Goal: Task Accomplishment & Management: Complete application form

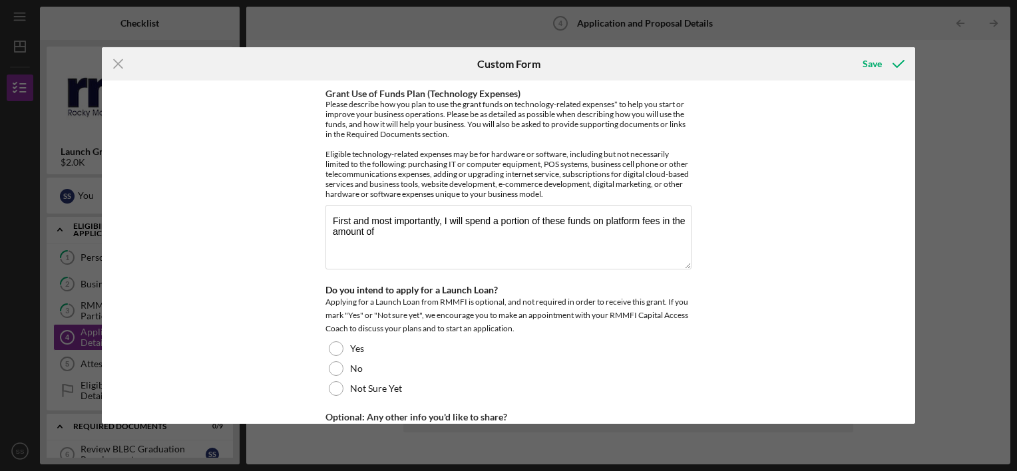
scroll to position [1203, 0]
click at [119, 67] on icon "Icon/Menu Close" at bounding box center [118, 63] width 33 height 33
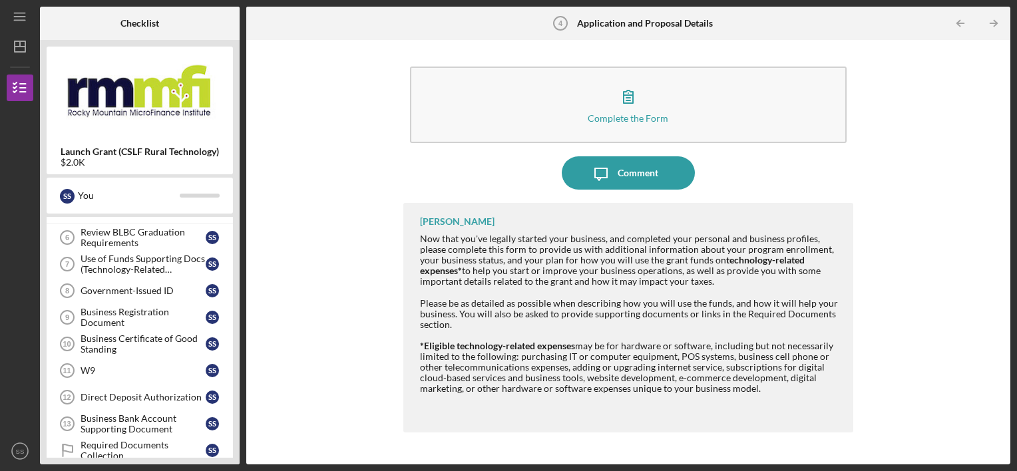
scroll to position [221, 0]
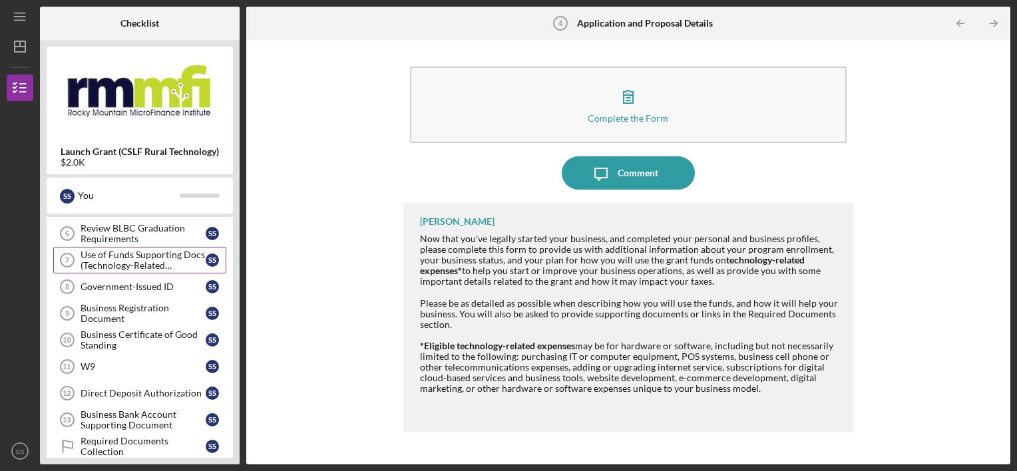
click at [173, 254] on div "Use of Funds Supporting Docs (Technology-Related Expenses)" at bounding box center [143, 260] width 125 height 21
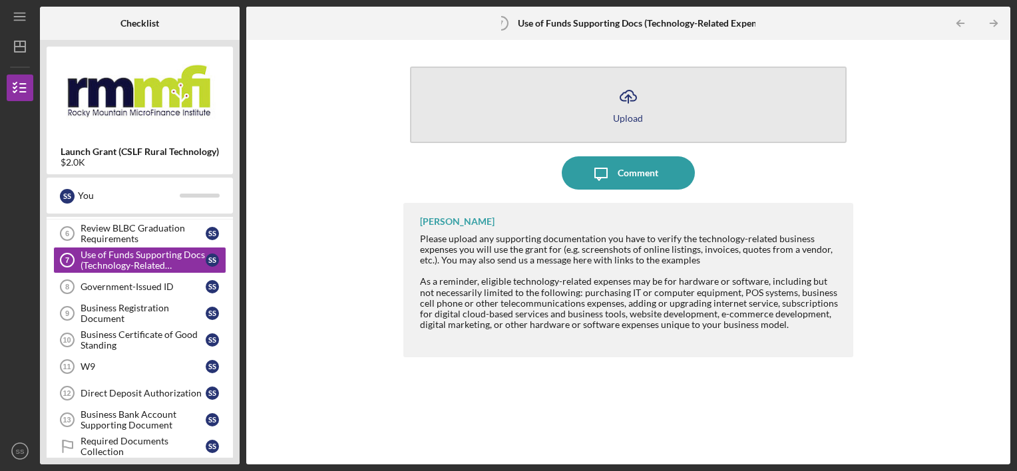
click at [613, 115] on button "Icon/Upload Upload" at bounding box center [628, 105] width 437 height 77
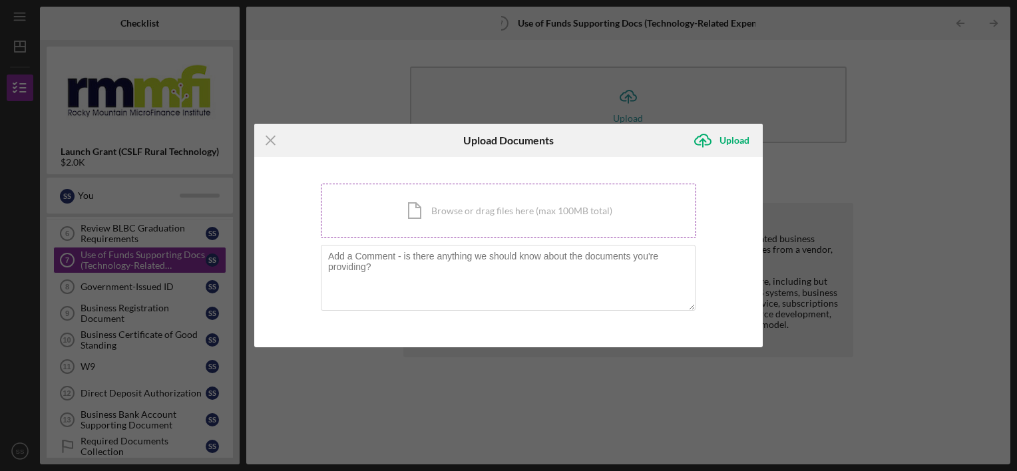
click at [453, 210] on div "Icon/Document Browse or drag files here (max 100MB total) Tap to choose files o…" at bounding box center [509, 211] width 376 height 55
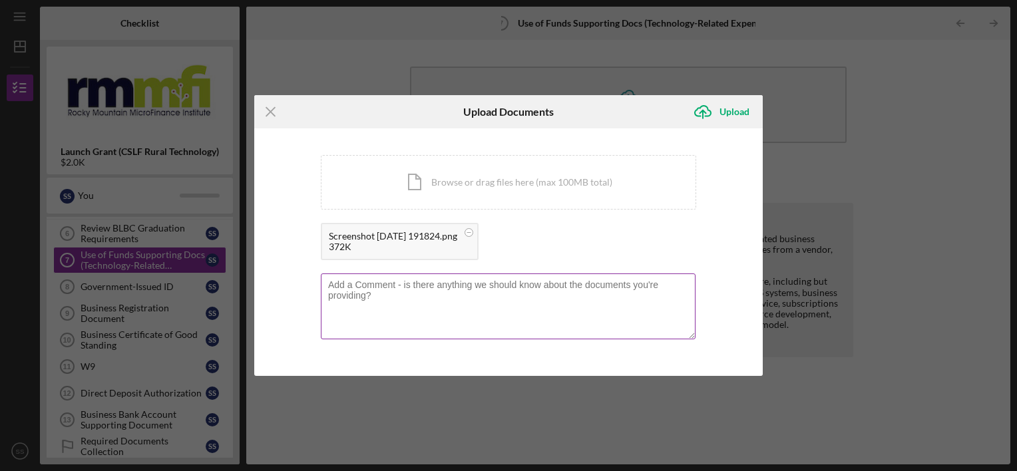
click at [496, 287] on textarea at bounding box center [508, 306] width 375 height 65
type textarea "TopDawg screenshot,"
